Goal: Find specific page/section: Find specific page/section

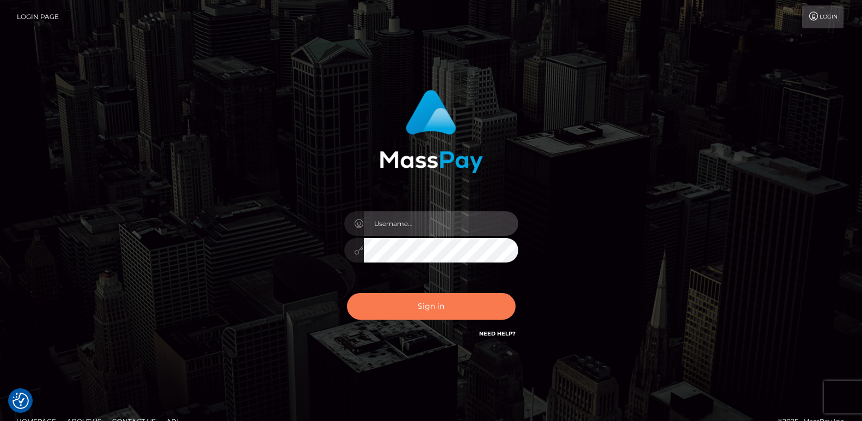
type input "ts2.es"
click at [375, 300] on button "Sign in" at bounding box center [431, 306] width 169 height 27
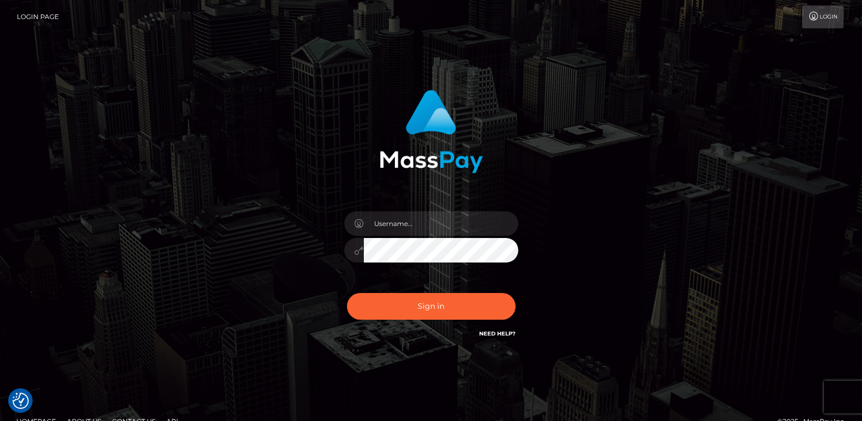
checkbox input "true"
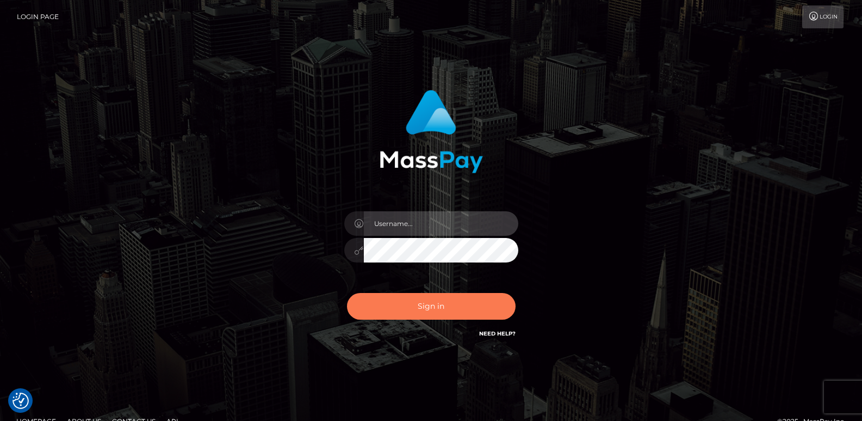
type input "ts2.es"
click at [385, 310] on button "Sign in" at bounding box center [431, 306] width 169 height 27
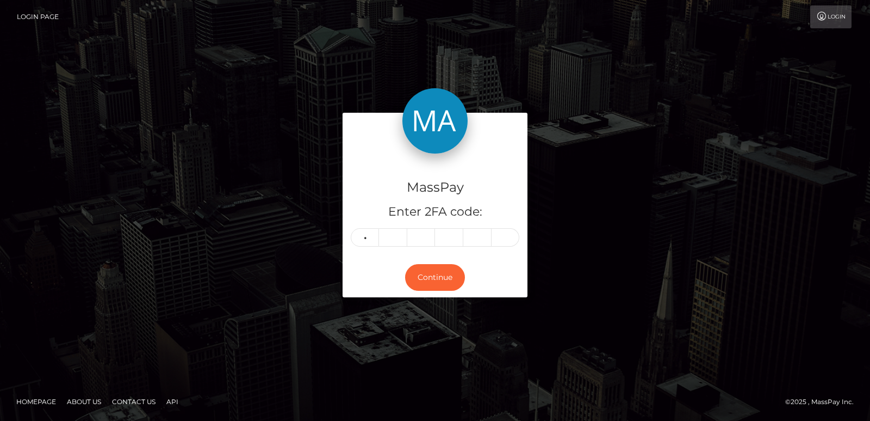
type input "9"
type input "5"
type input "1"
type input "8"
type input "3"
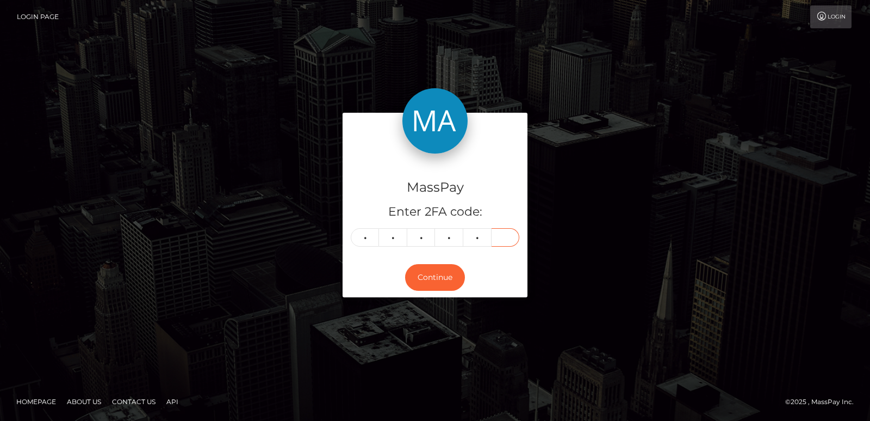
type input "3"
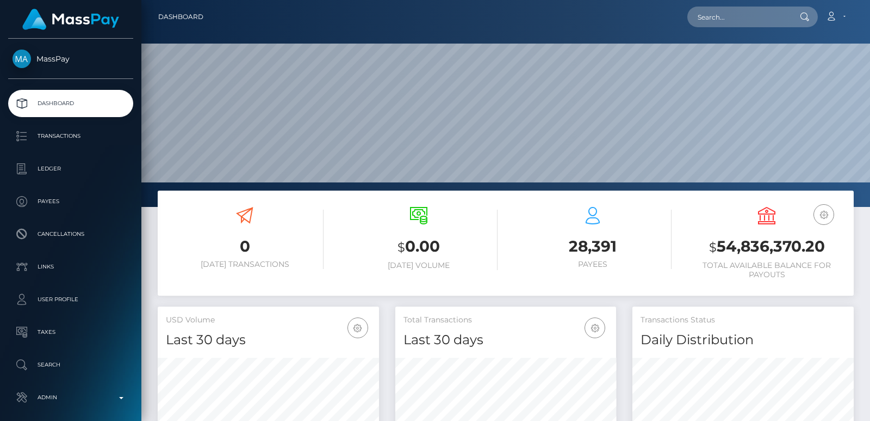
scroll to position [193, 221]
click at [707, 28] on div "Loading... Loading... Account Edit Profile Logout" at bounding box center [532, 16] width 641 height 23
click at [706, 10] on input "text" at bounding box center [739, 17] width 102 height 21
paste input "k.melkumova90@mail.ru"
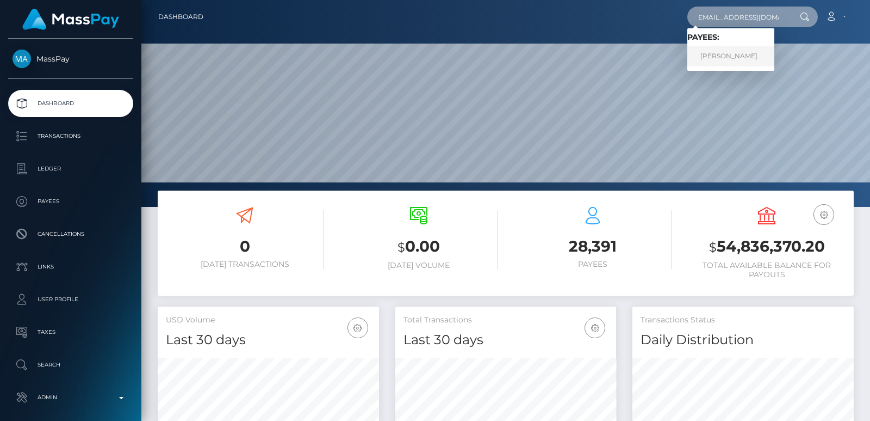
type input "k.melkumova90@mail.ru"
click at [715, 62] on link "Kristina Kris Melkumova" at bounding box center [731, 56] width 87 height 20
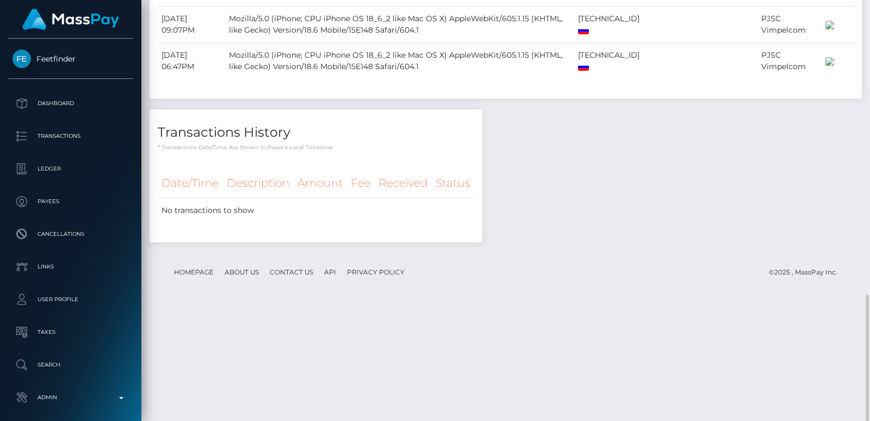
scroll to position [864, 0]
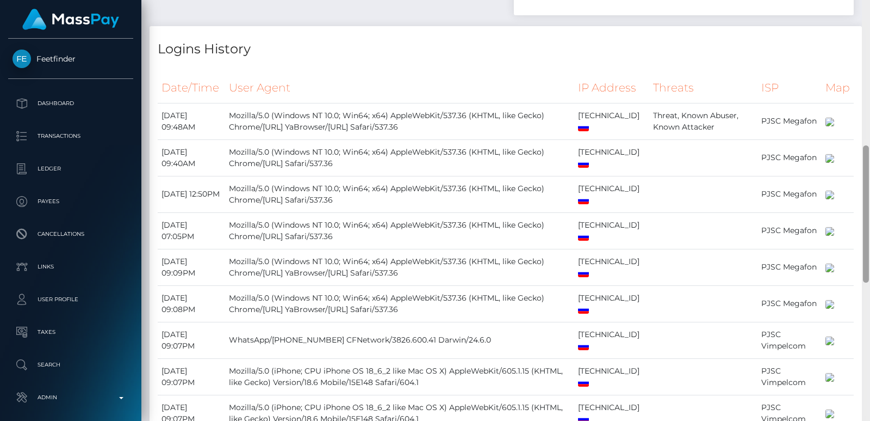
click at [864, 32] on div at bounding box center [866, 210] width 8 height 421
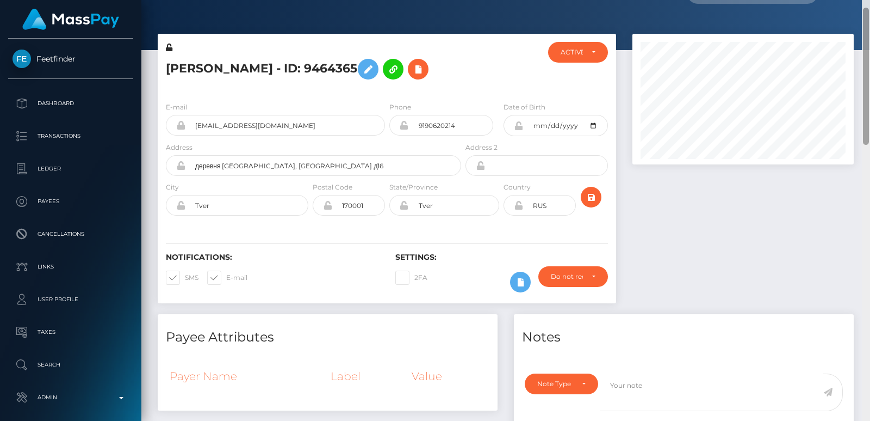
click at [864, 32] on div at bounding box center [866, 76] width 6 height 137
click at [176, 52] on div "Kristina Kris Melkumova - ID: 9464365" at bounding box center [311, 67] width 306 height 51
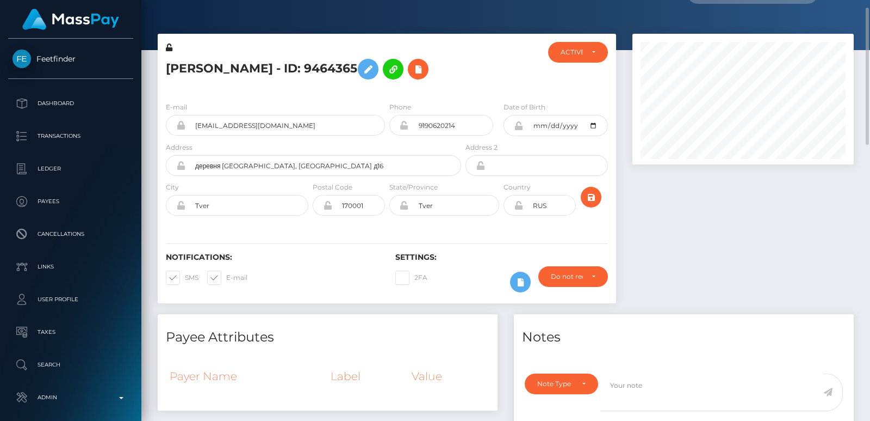
click at [180, 61] on h5 "Kristina Kris Melkumova - ID: 9464365" at bounding box center [310, 69] width 289 height 32
copy h5 "Kristina"
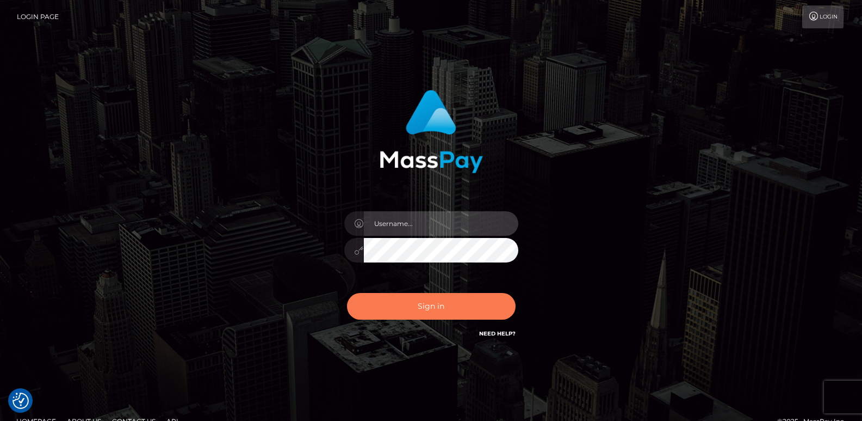
type input "ts2.es"
click at [440, 305] on button "Sign in" at bounding box center [431, 306] width 169 height 27
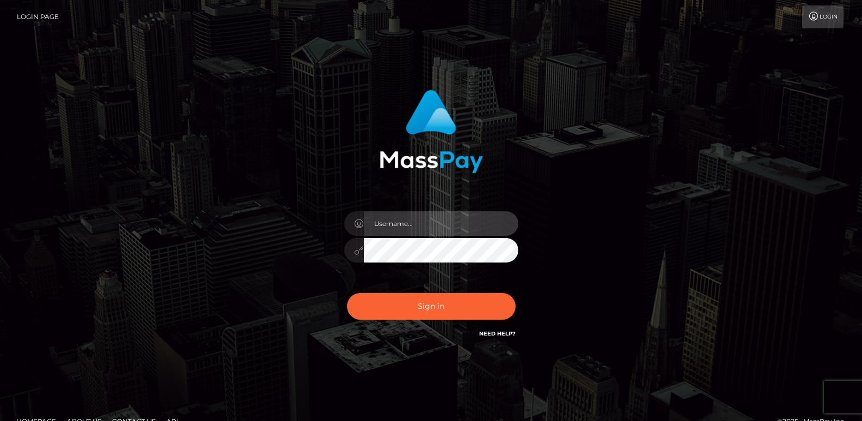
type input "[DOMAIN_NAME]"
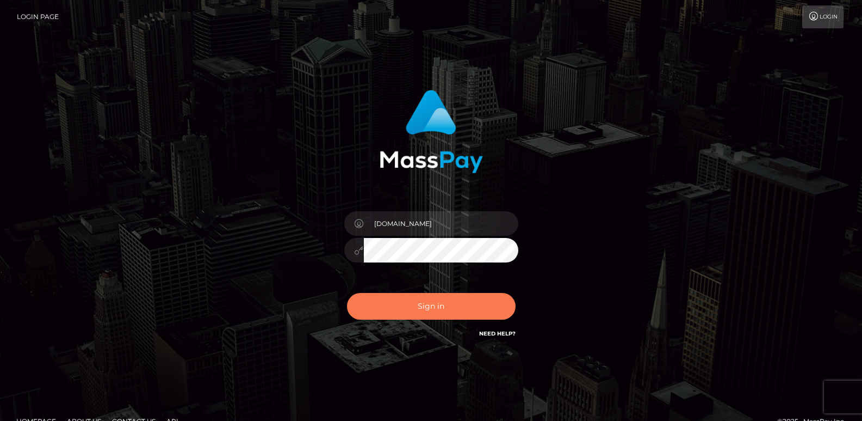
click at [440, 305] on button "Sign in" at bounding box center [431, 306] width 169 height 27
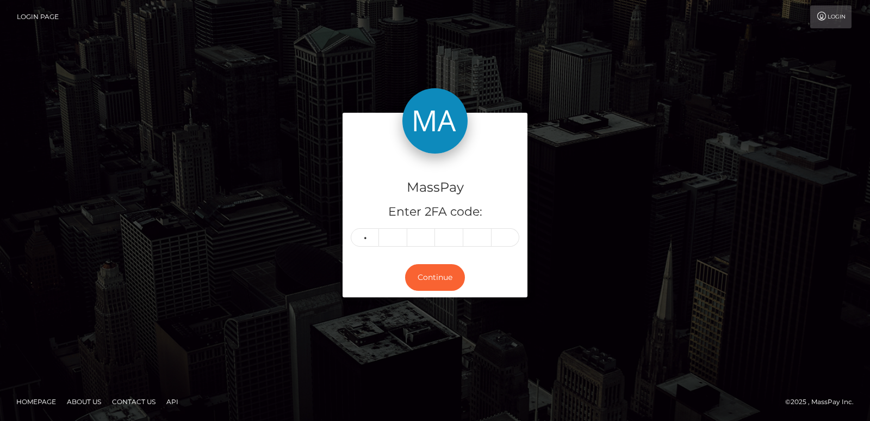
type input "6"
type input "1"
type input "8"
type input "2"
type input "3"
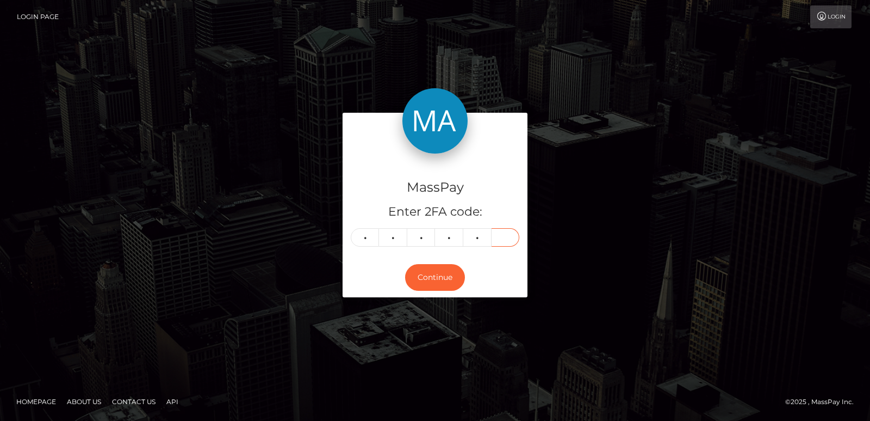
type input "8"
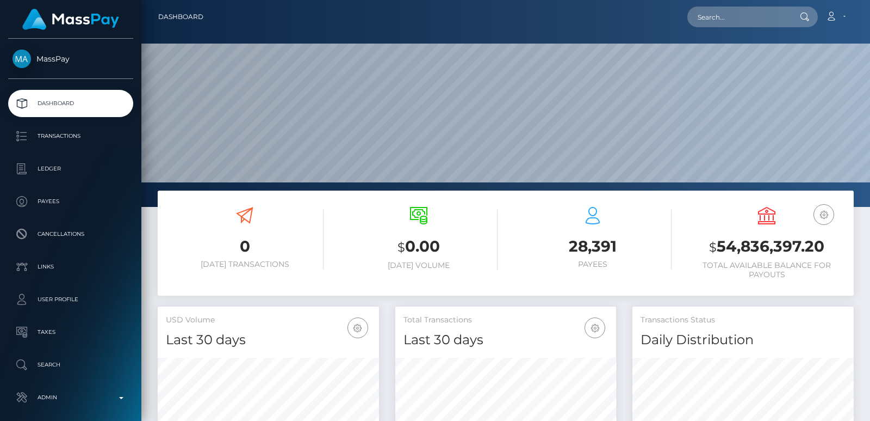
scroll to position [193, 221]
click at [713, 22] on input "text" at bounding box center [739, 17] width 102 height 21
paste input "raffaella.abde@gmail.com"
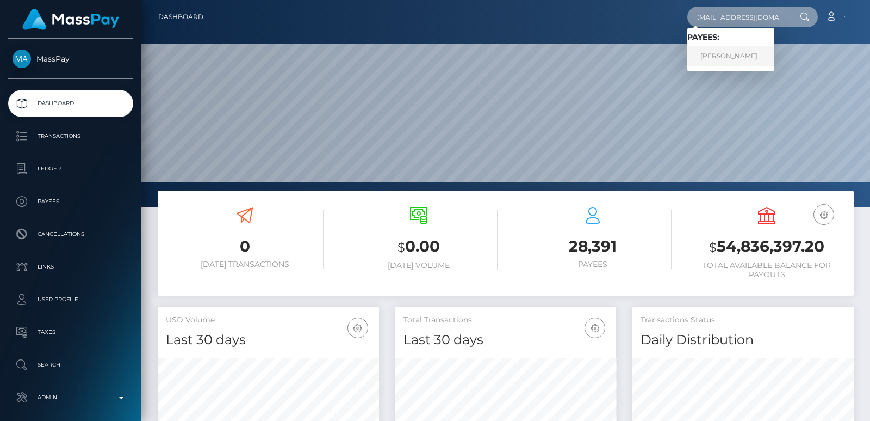
type input "raffaella.abde@gmail.com"
click at [731, 55] on link "Raffaella Abderhalden" at bounding box center [731, 56] width 87 height 20
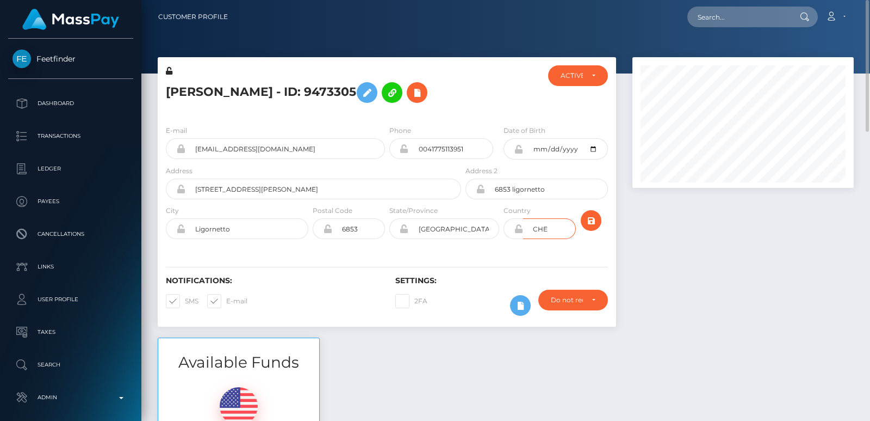
click at [546, 239] on input "CHE" at bounding box center [549, 228] width 53 height 21
